Goal: Information Seeking & Learning: Understand process/instructions

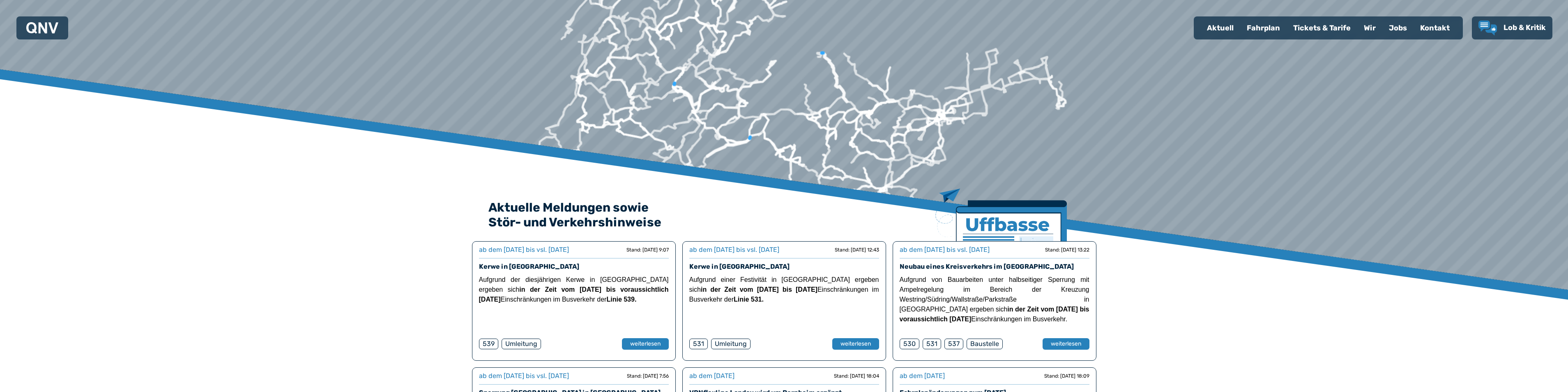
scroll to position [41, 0]
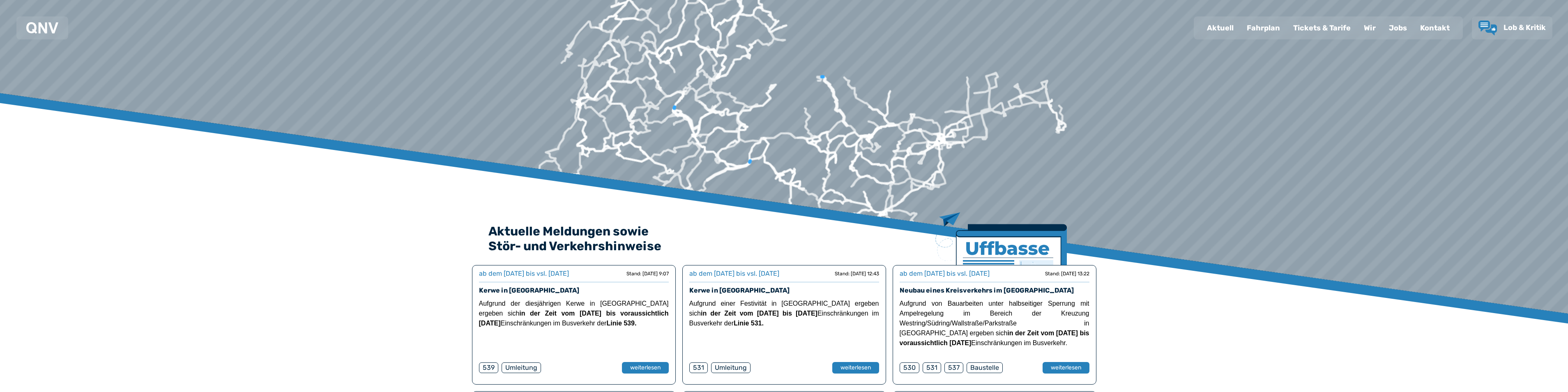
click at [1267, 24] on div "Fahrplan" at bounding box center [1263, 28] width 46 height 21
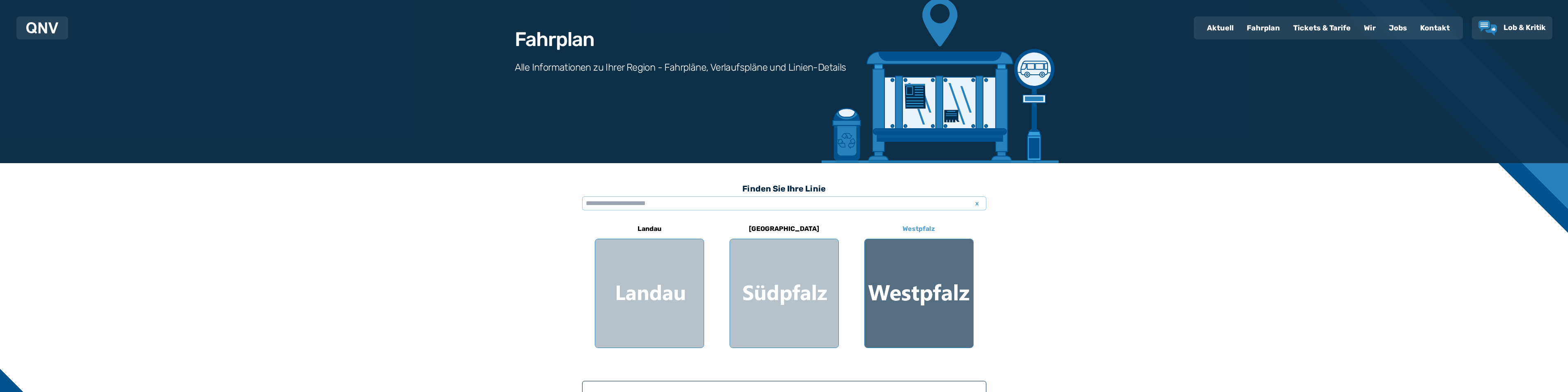
scroll to position [82, 0]
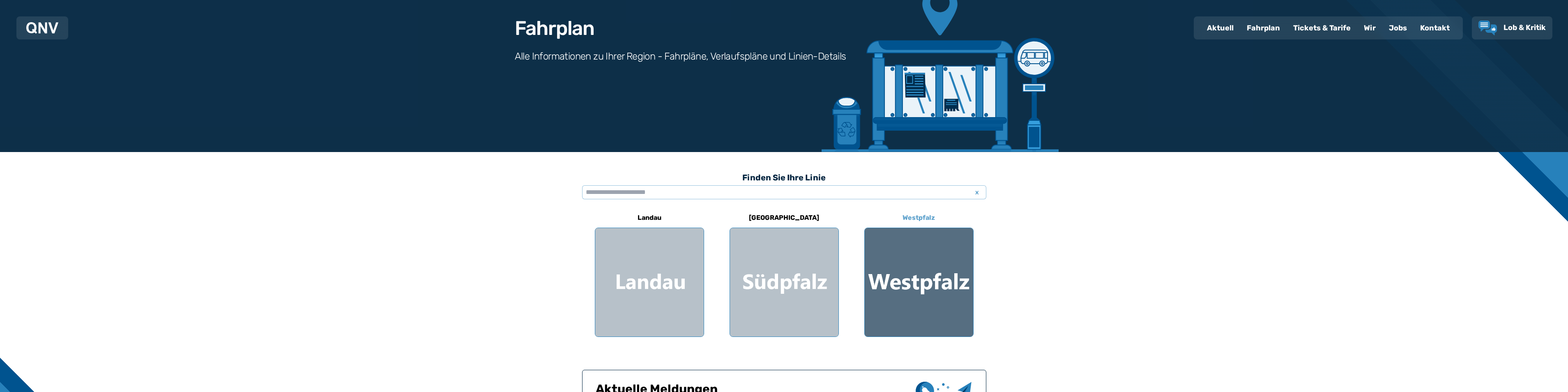
click at [904, 274] on div at bounding box center [918, 282] width 108 height 108
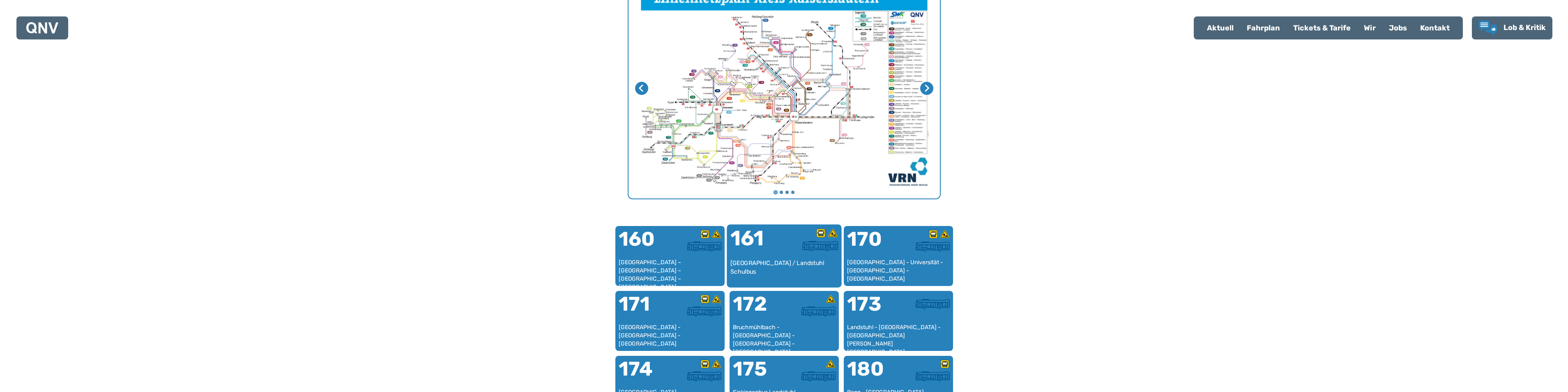
scroll to position [341, 0]
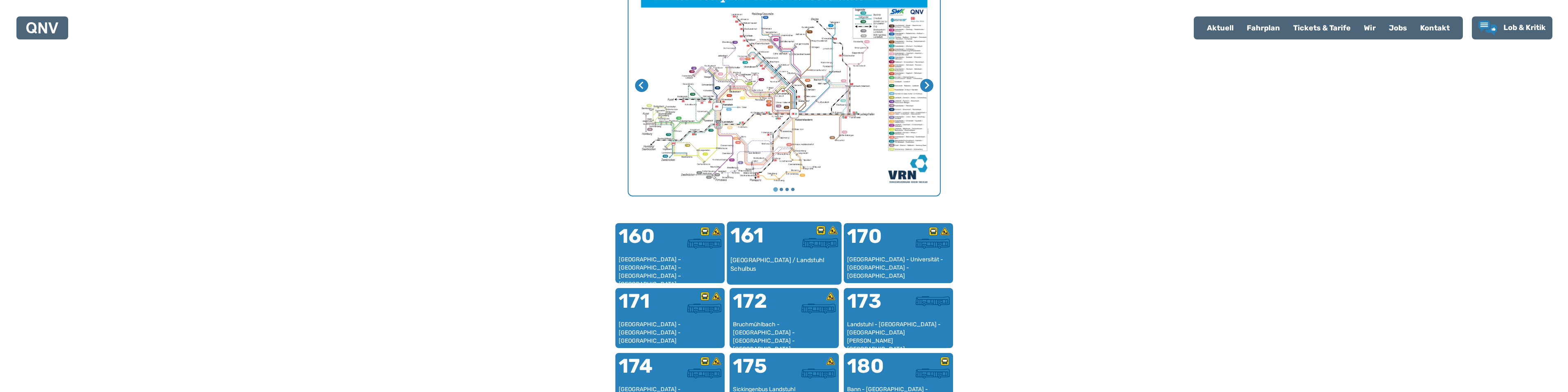
click at [774, 254] on div "161" at bounding box center [757, 240] width 54 height 31
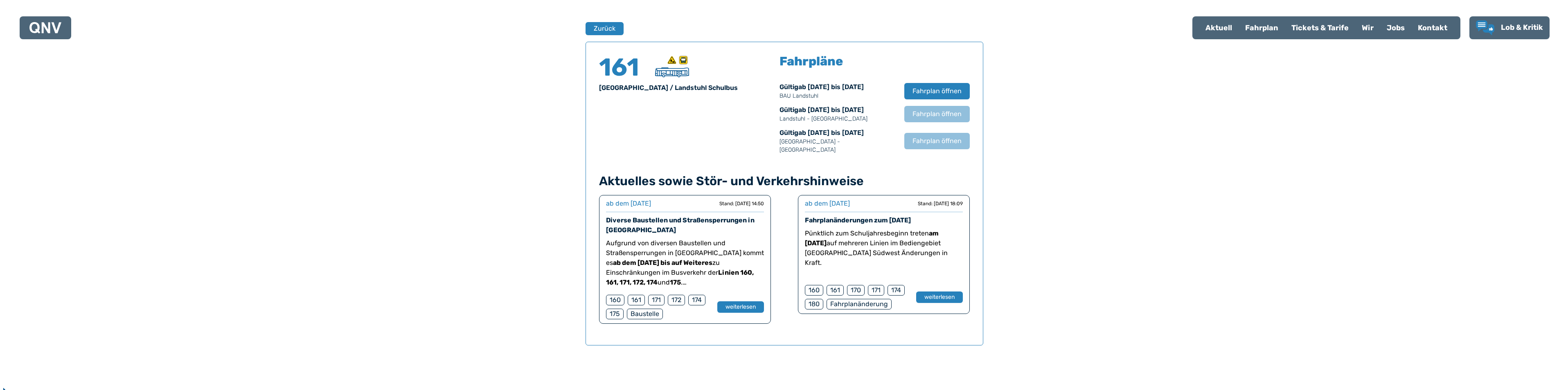
scroll to position [539, 0]
click at [925, 87] on span "Fahrplan öffnen" at bounding box center [933, 91] width 50 height 10
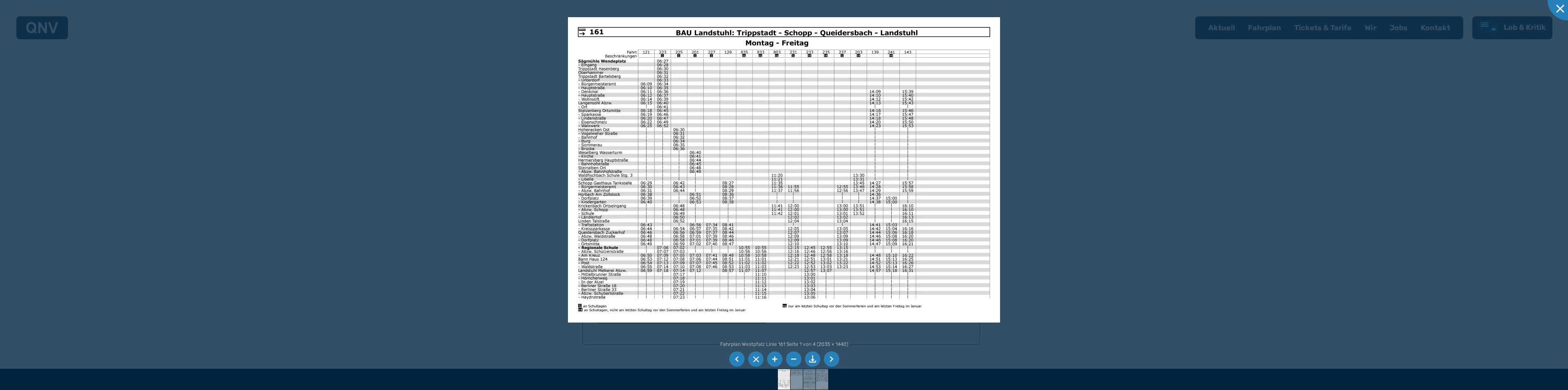
click at [831, 360] on li at bounding box center [831, 360] width 16 height 16
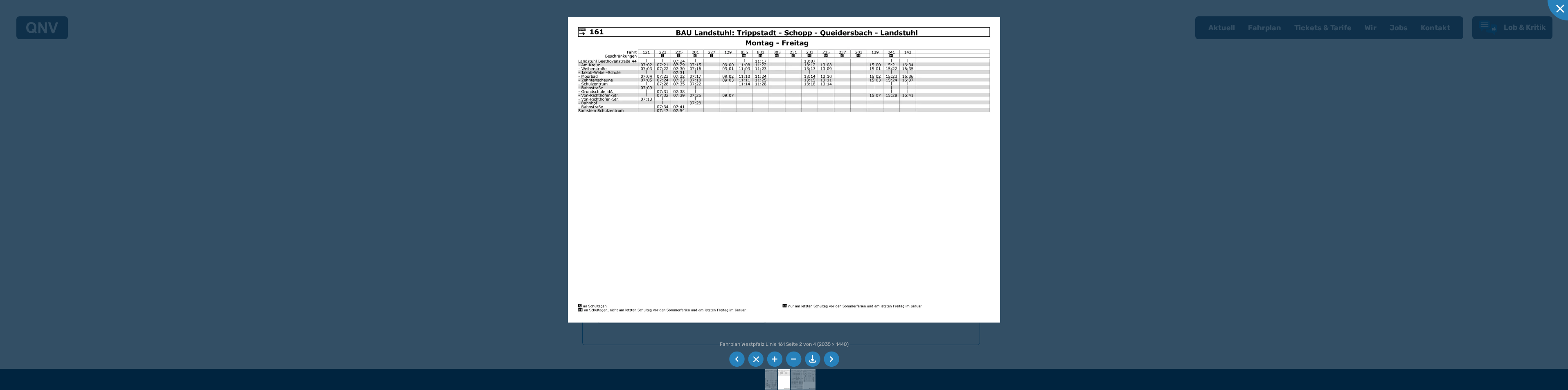
click at [735, 361] on li at bounding box center [737, 360] width 16 height 16
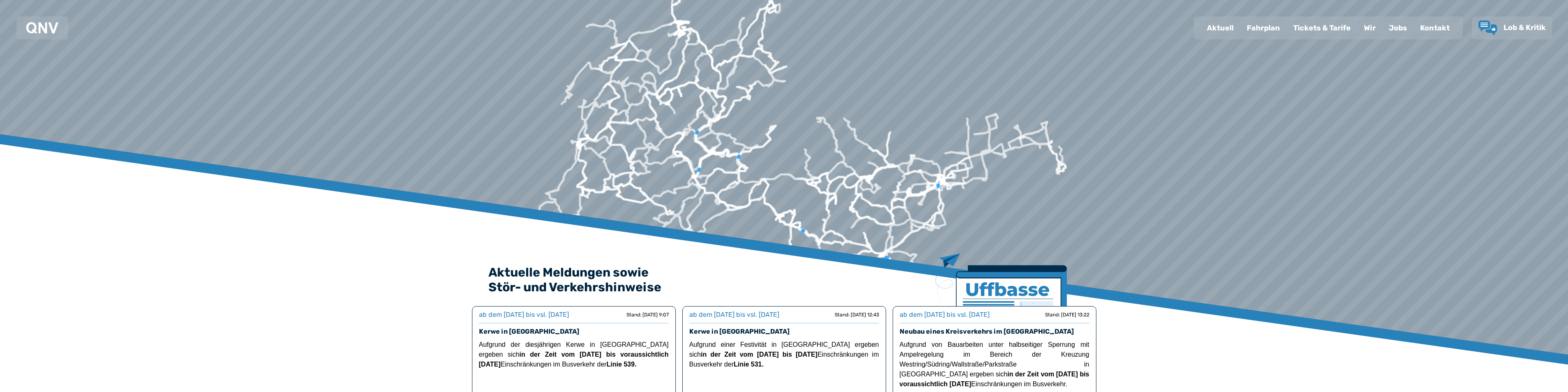
click at [1268, 28] on div "Fahrplan" at bounding box center [1263, 28] width 46 height 21
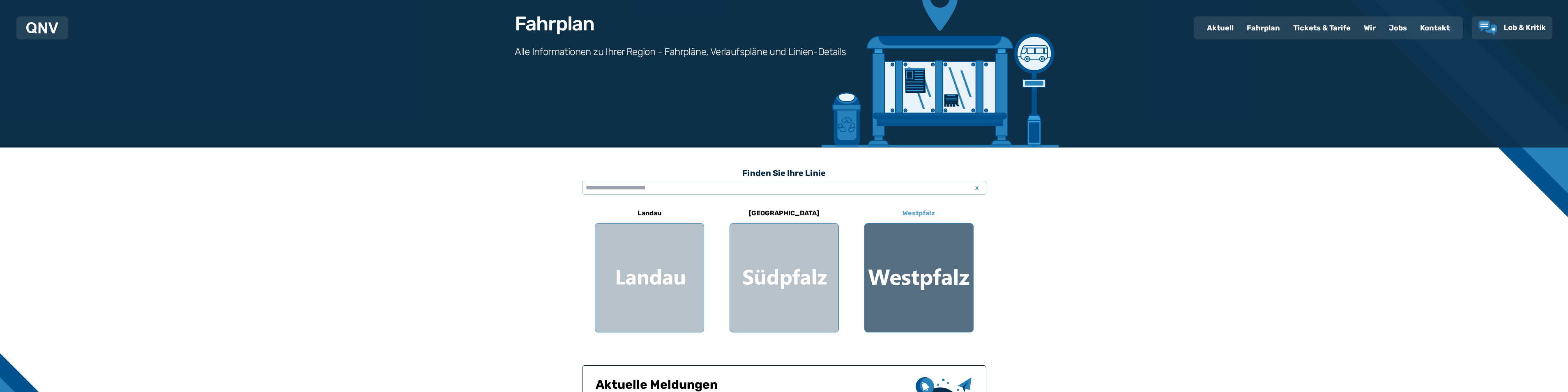
scroll to position [124, 0]
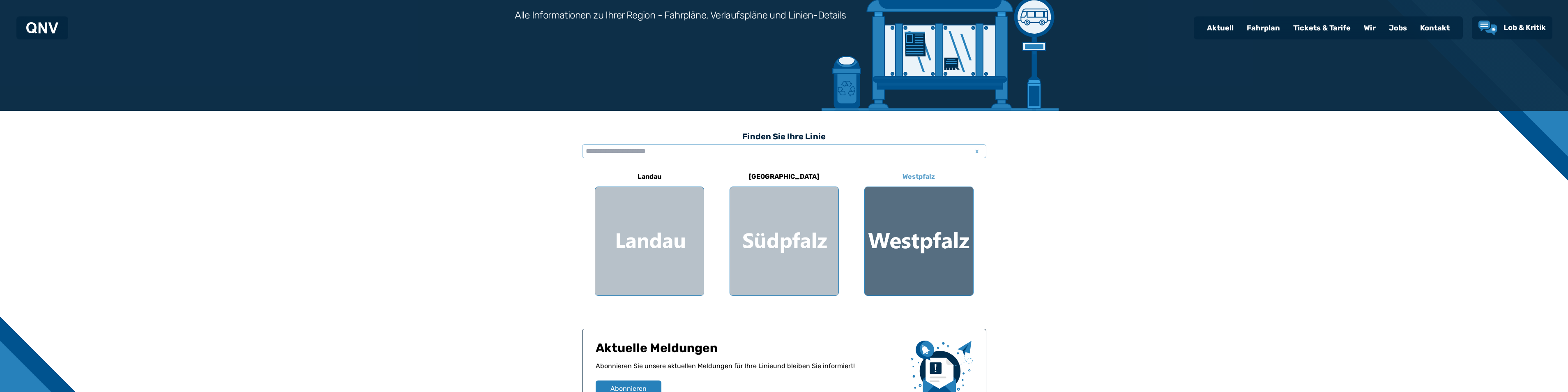
click at [929, 232] on div at bounding box center [918, 241] width 108 height 108
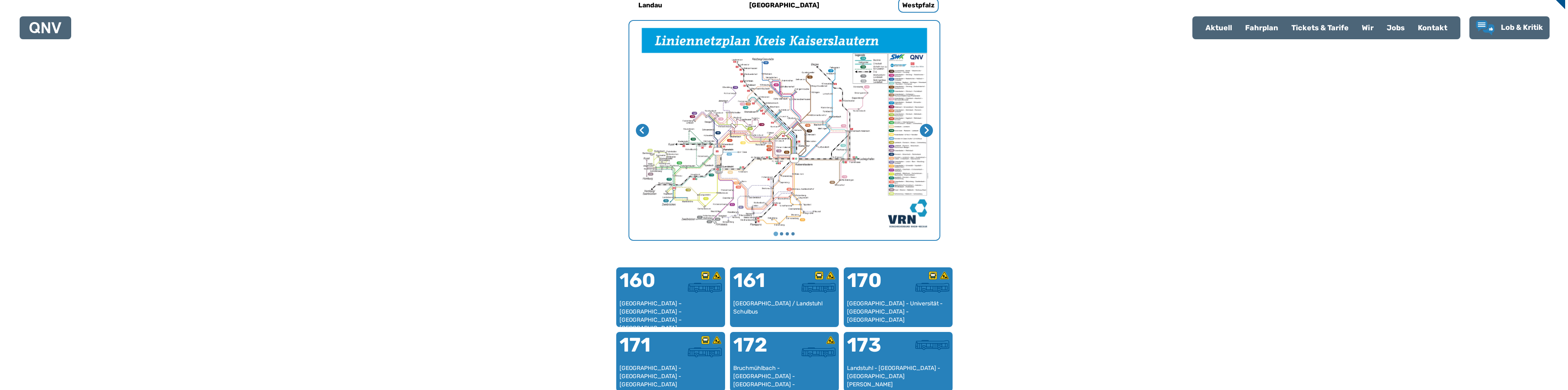
scroll to position [294, 0]
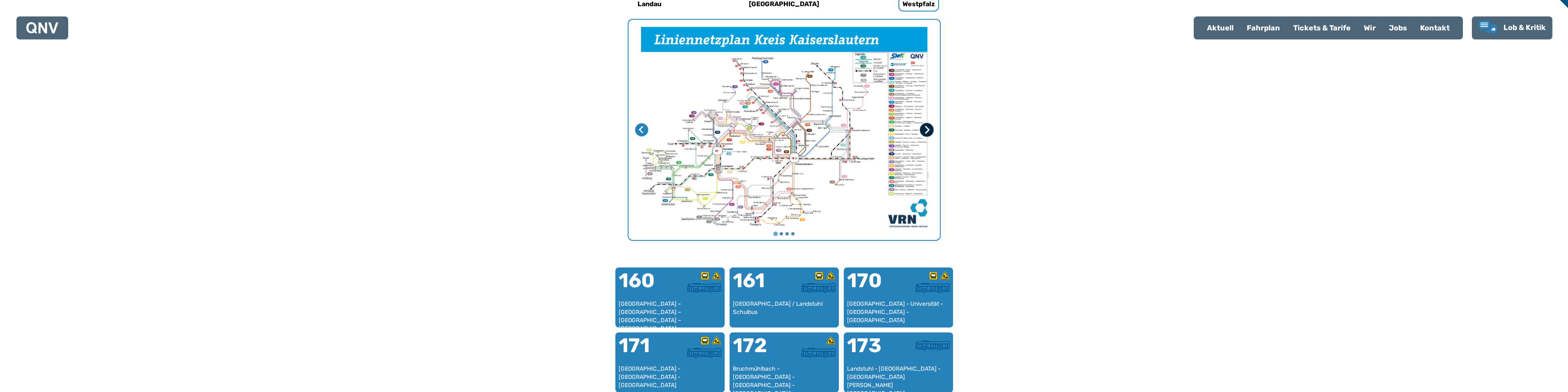
click at [925, 128] on icon "Nächste Seite" at bounding box center [926, 130] width 8 height 8
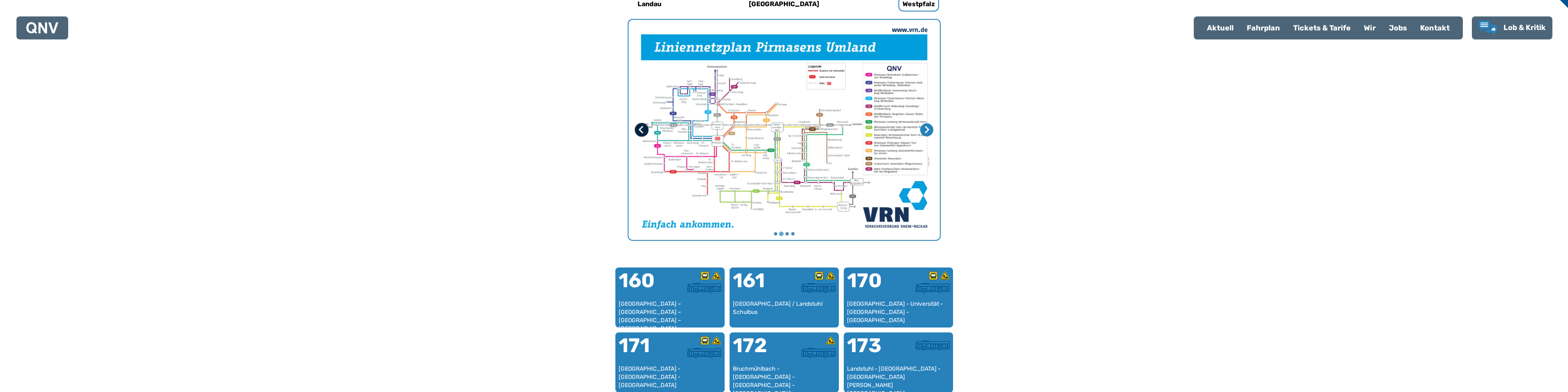
click at [638, 131] on icon "Vorherige Seite" at bounding box center [641, 130] width 8 height 8
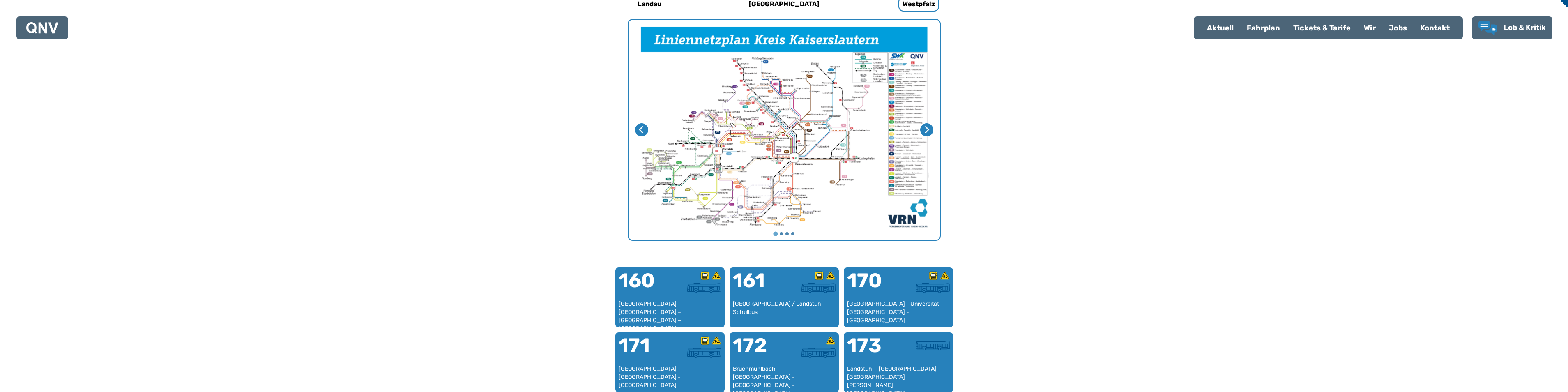
click at [794, 171] on img "1 von 4" at bounding box center [785, 130] width 312 height 220
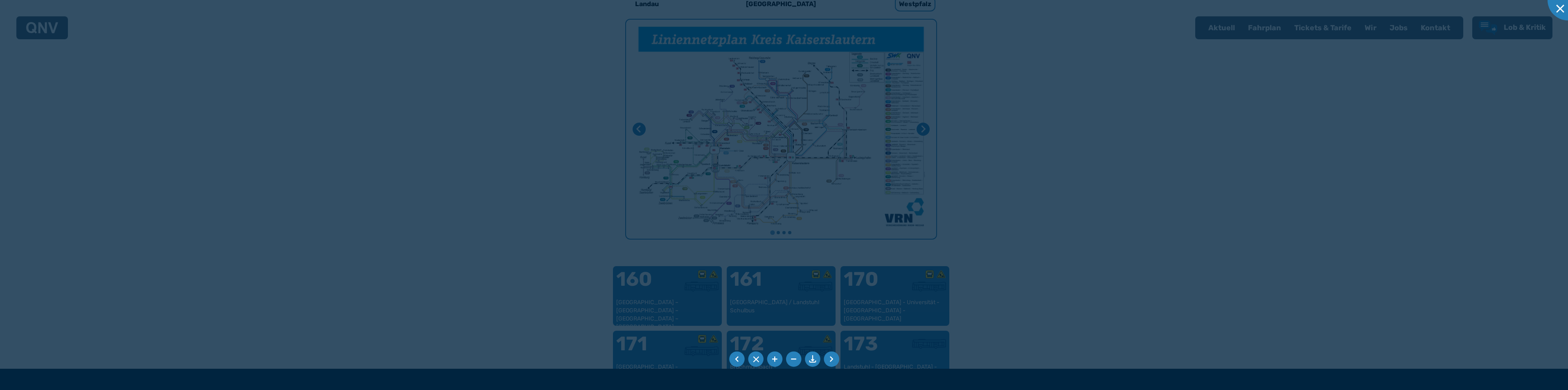
click at [790, 169] on div at bounding box center [784, 195] width 1568 height 390
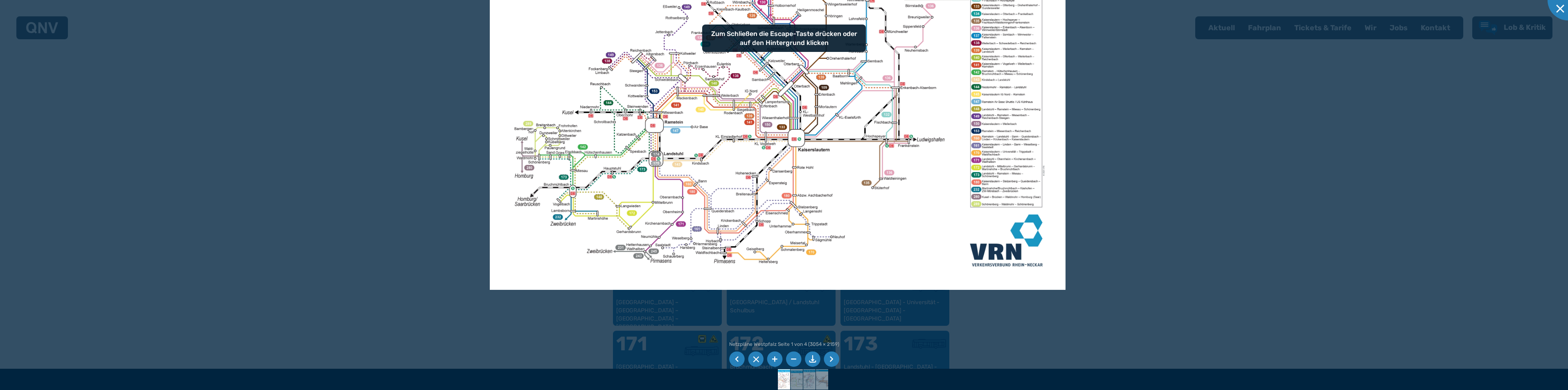
click at [771, 189] on img at bounding box center [777, 86] width 575 height 406
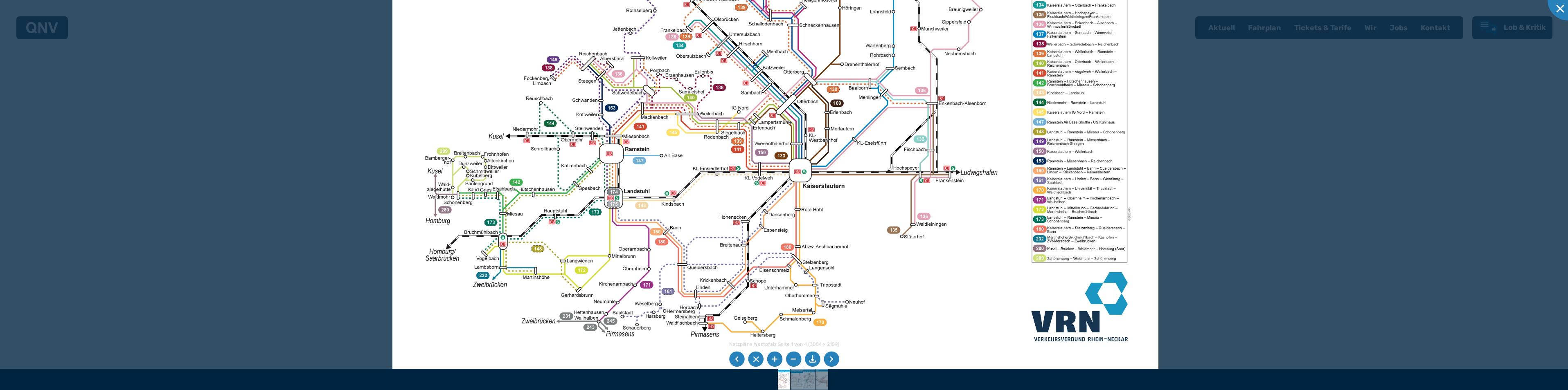
click at [702, 198] on img at bounding box center [775, 102] width 766 height 541
click at [678, 262] on img at bounding box center [775, 102] width 766 height 541
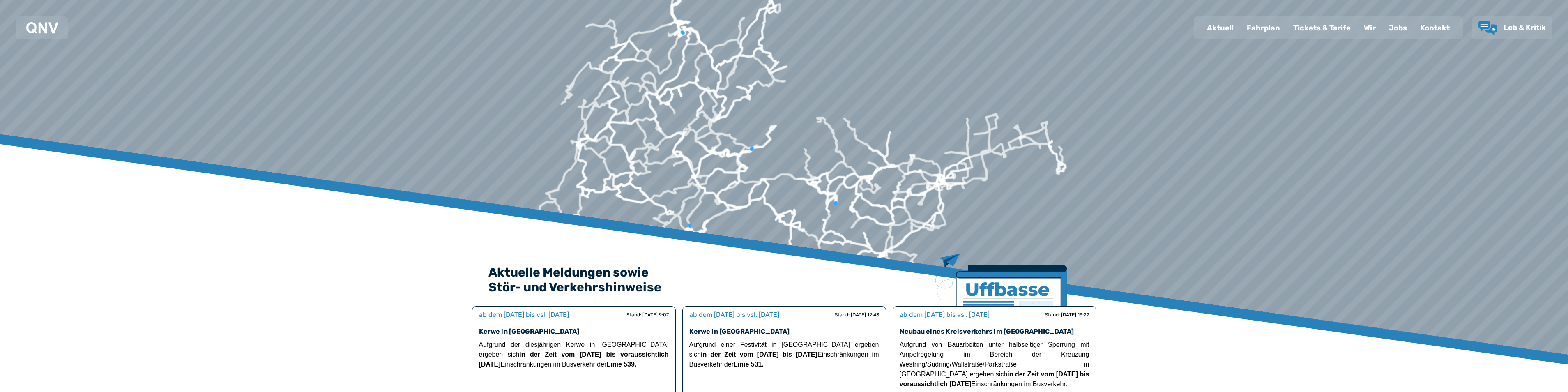
click at [1268, 28] on div "Fahrplan" at bounding box center [1263, 28] width 46 height 21
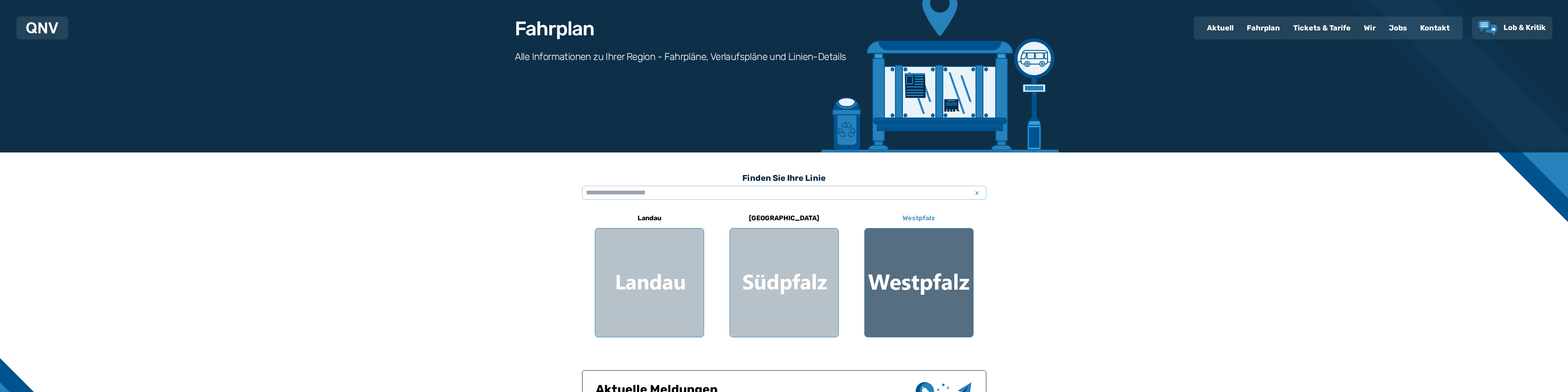
scroll to position [82, 0]
click at [929, 278] on div at bounding box center [918, 282] width 108 height 108
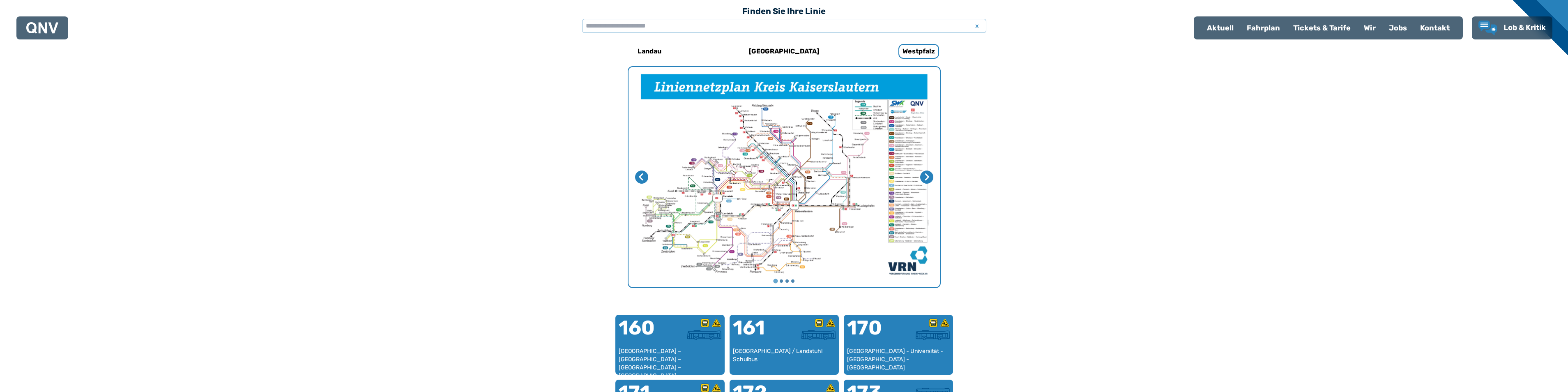
scroll to position [358, 0]
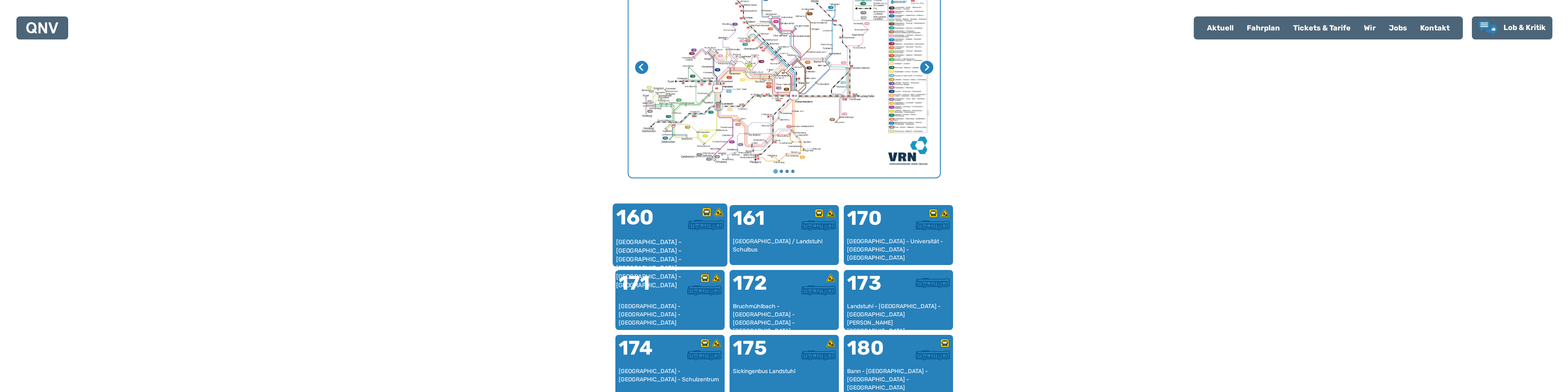
click at [656, 230] on div "160" at bounding box center [643, 223] width 54 height 31
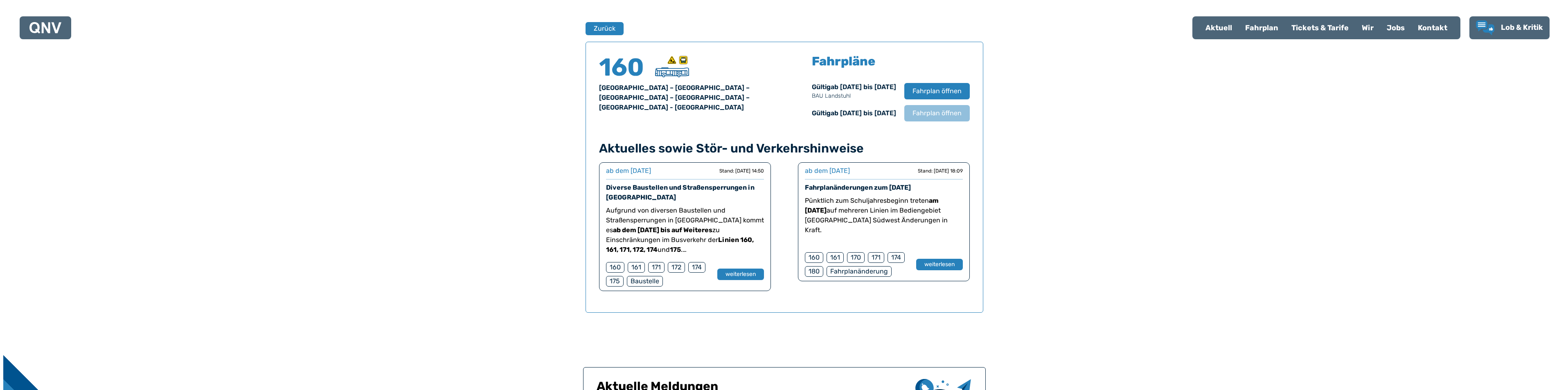
scroll to position [539, 0]
click at [933, 87] on span "Fahrplan öffnen" at bounding box center [933, 91] width 50 height 10
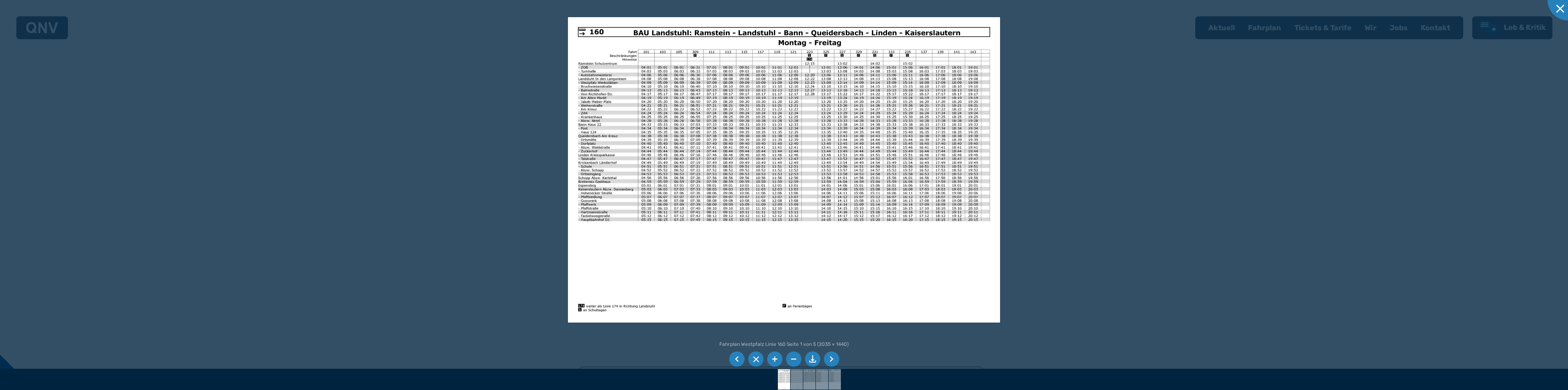
click at [600, 142] on img at bounding box center [784, 170] width 432 height 305
click at [699, 142] on img at bounding box center [784, 170] width 432 height 305
click at [696, 148] on img at bounding box center [784, 170] width 432 height 305
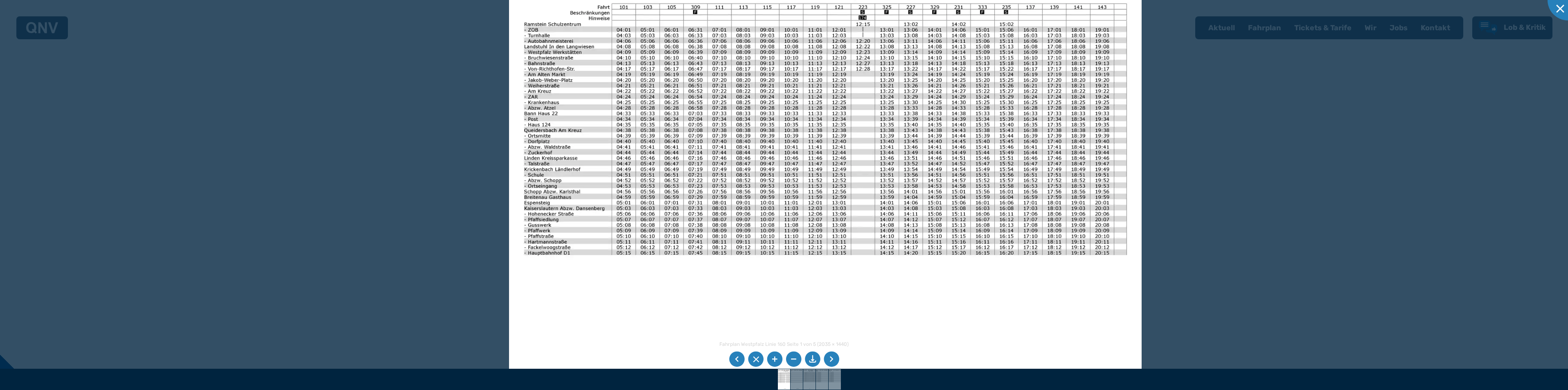
click at [680, 144] on img at bounding box center [825, 179] width 632 height 447
click at [679, 144] on img at bounding box center [825, 179] width 632 height 447
